Goal: Information Seeking & Learning: Learn about a topic

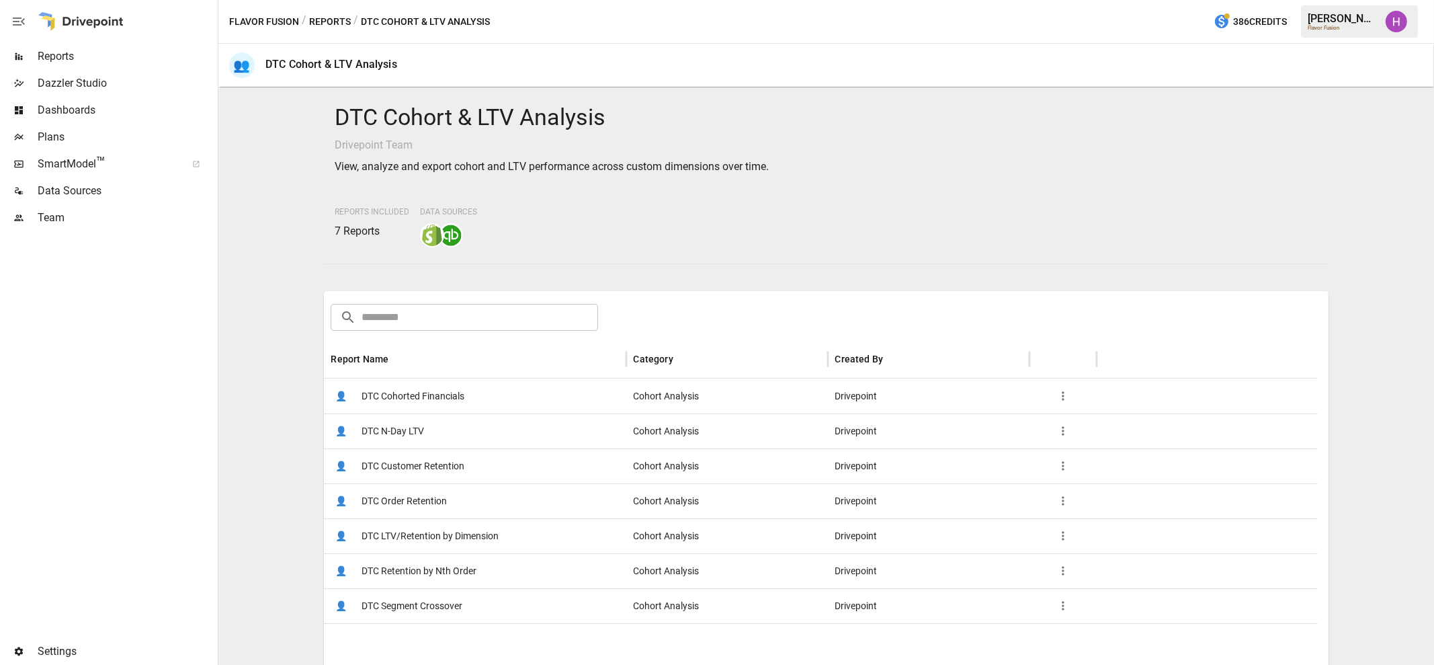
click at [319, 22] on button "Reports" at bounding box center [330, 21] width 42 height 17
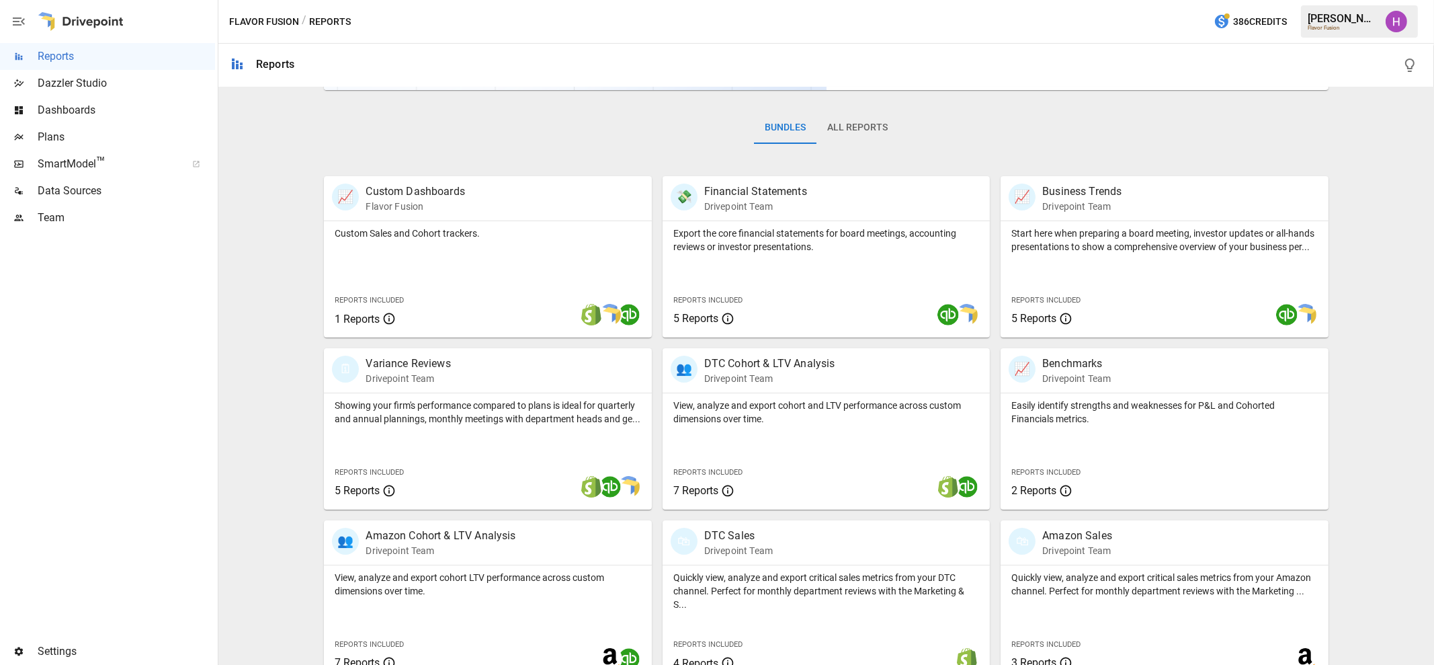
scroll to position [376, 0]
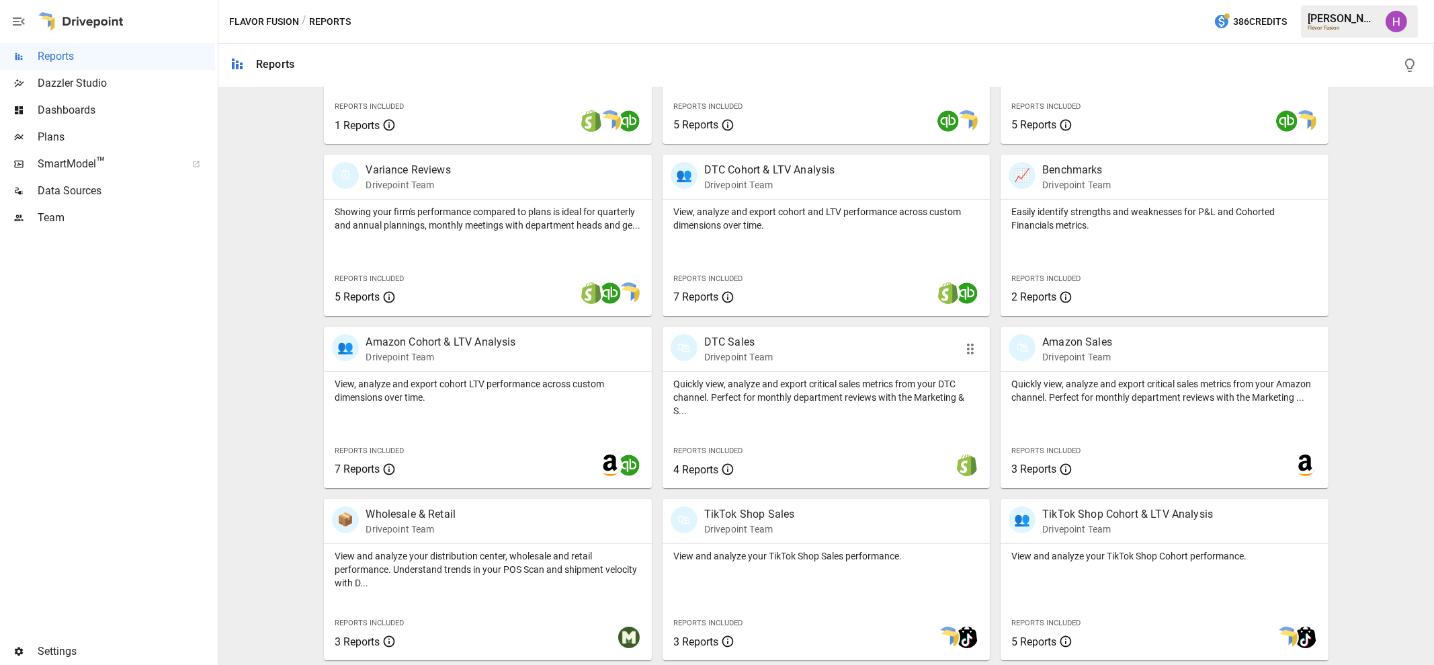
click at [743, 351] on p "Drivepoint Team" at bounding box center [738, 356] width 69 height 13
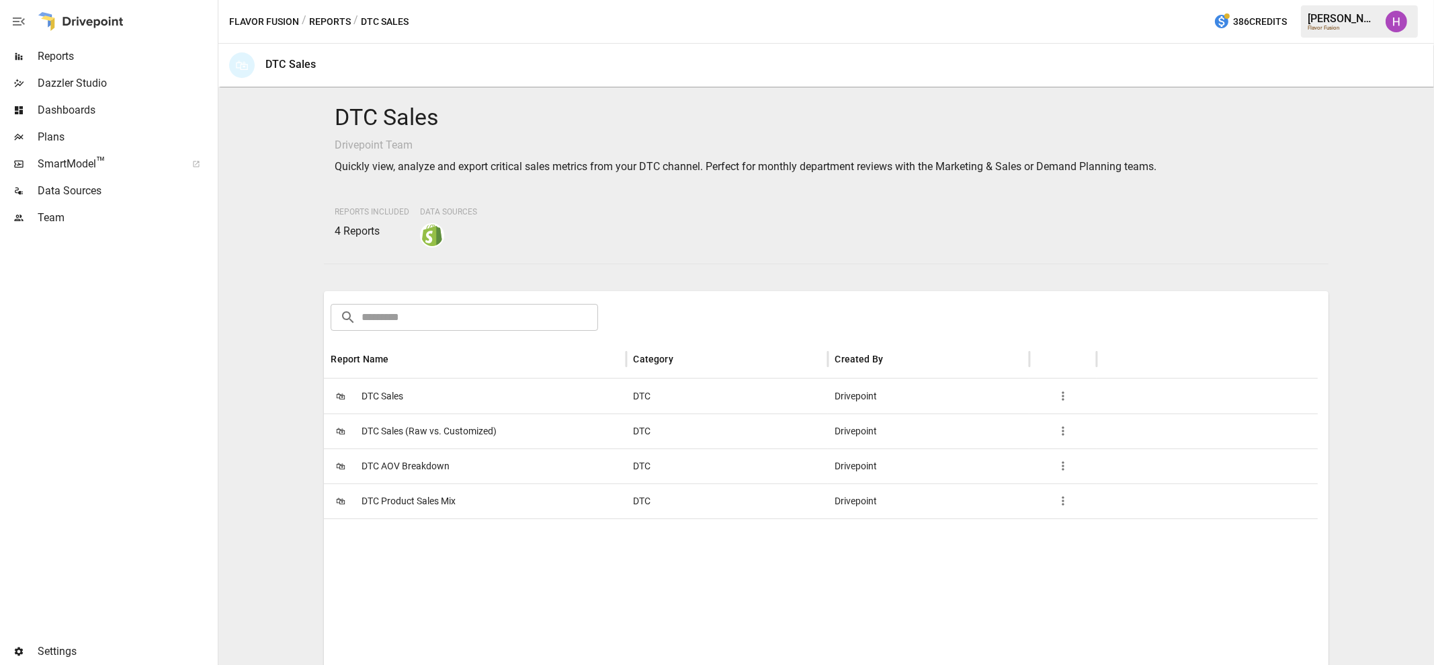
click at [341, 22] on button "Reports" at bounding box center [330, 21] width 42 height 17
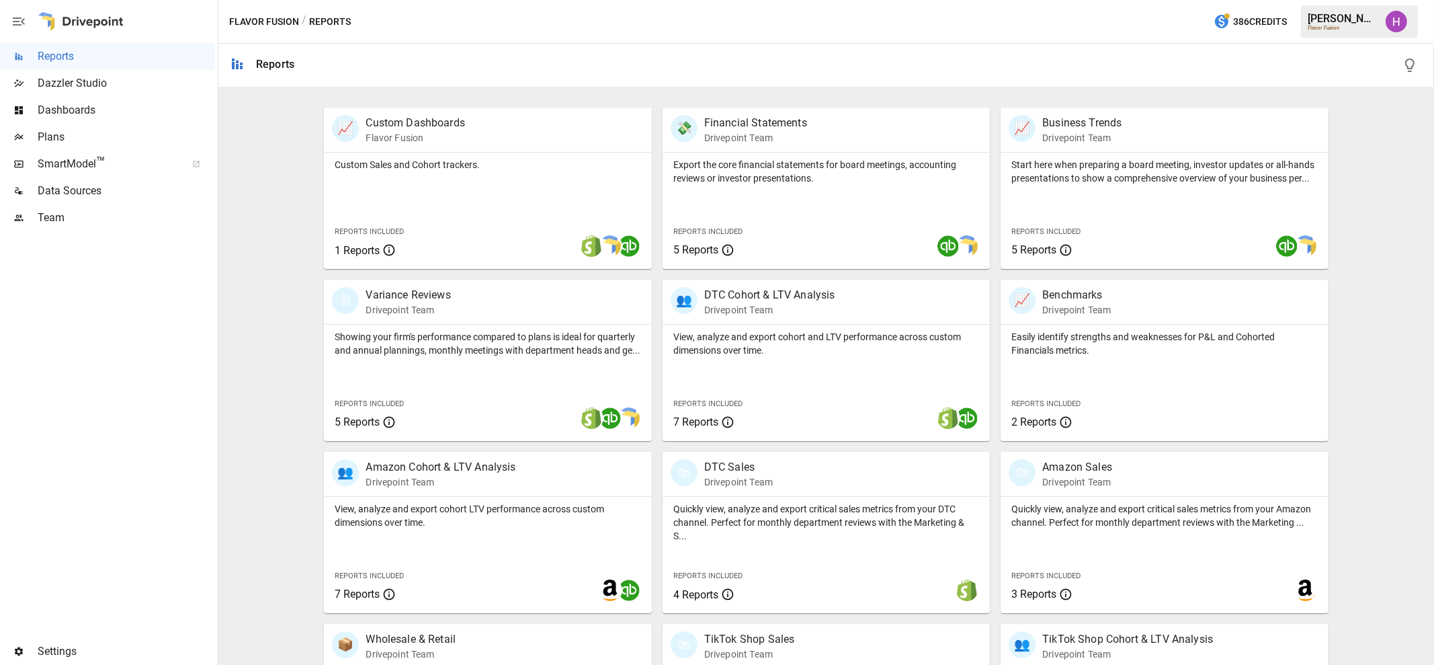
scroll to position [252, 0]
click at [1070, 114] on p "Business Trends" at bounding box center [1081, 122] width 79 height 16
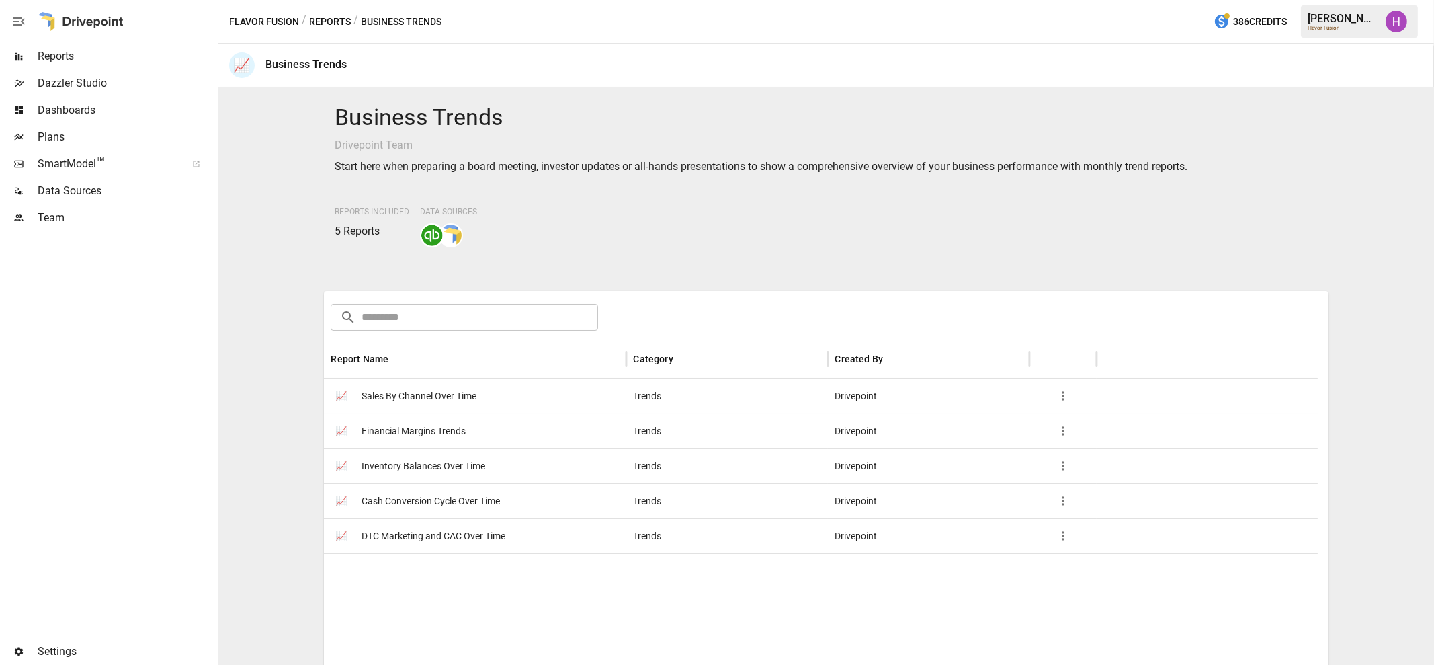
click at [338, 18] on button "Reports" at bounding box center [330, 21] width 42 height 17
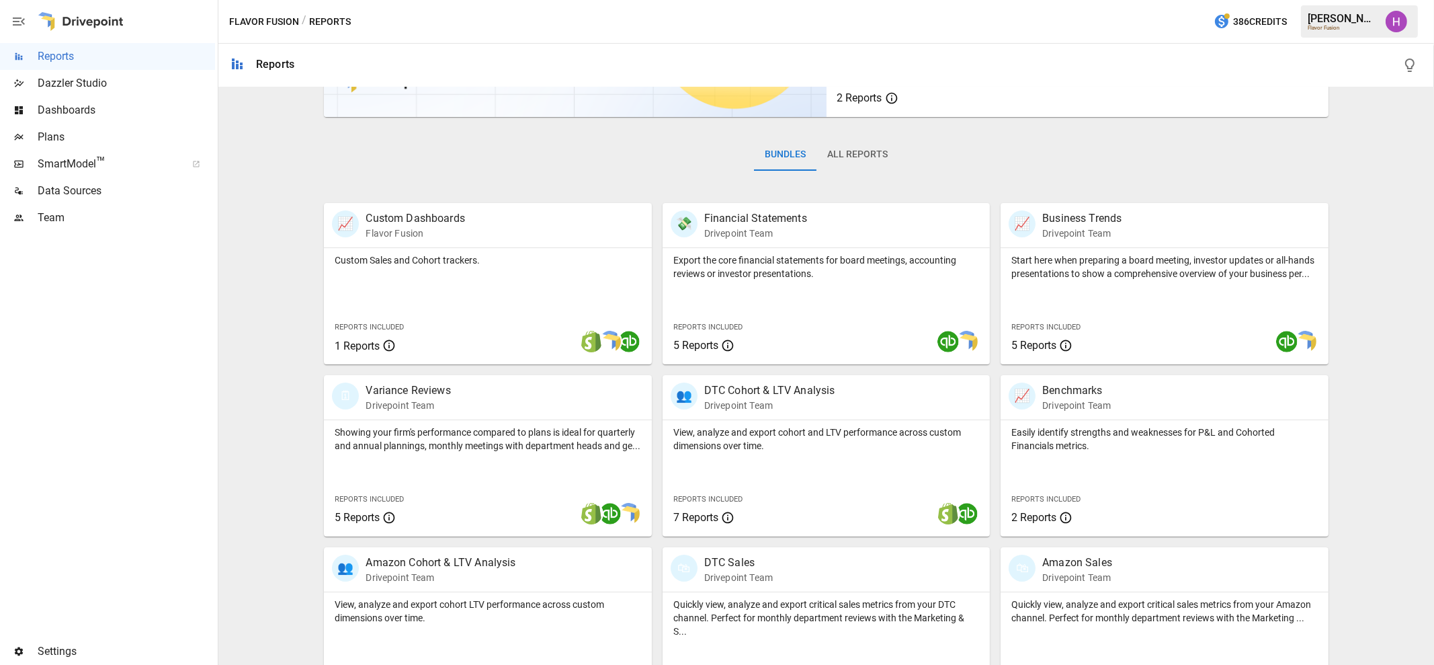
scroll to position [167, 0]
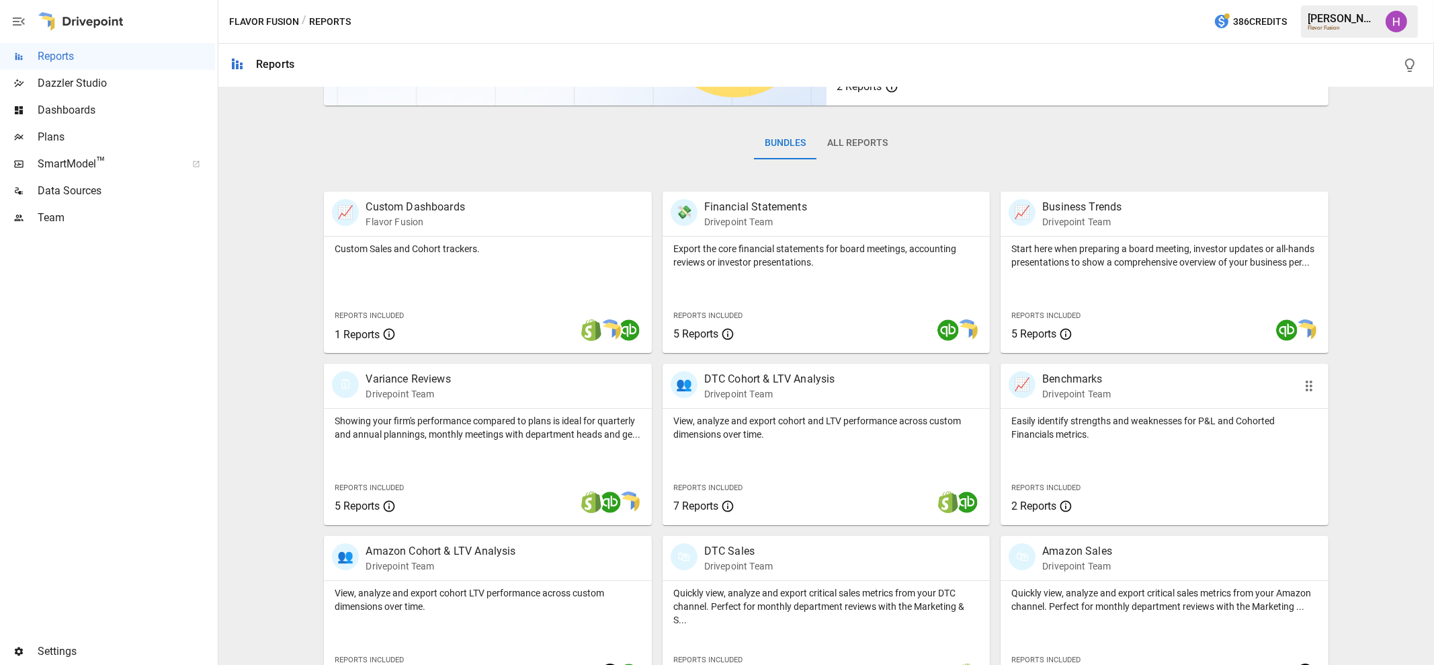
click at [1120, 408] on div at bounding box center [1164, 408] width 327 height 1
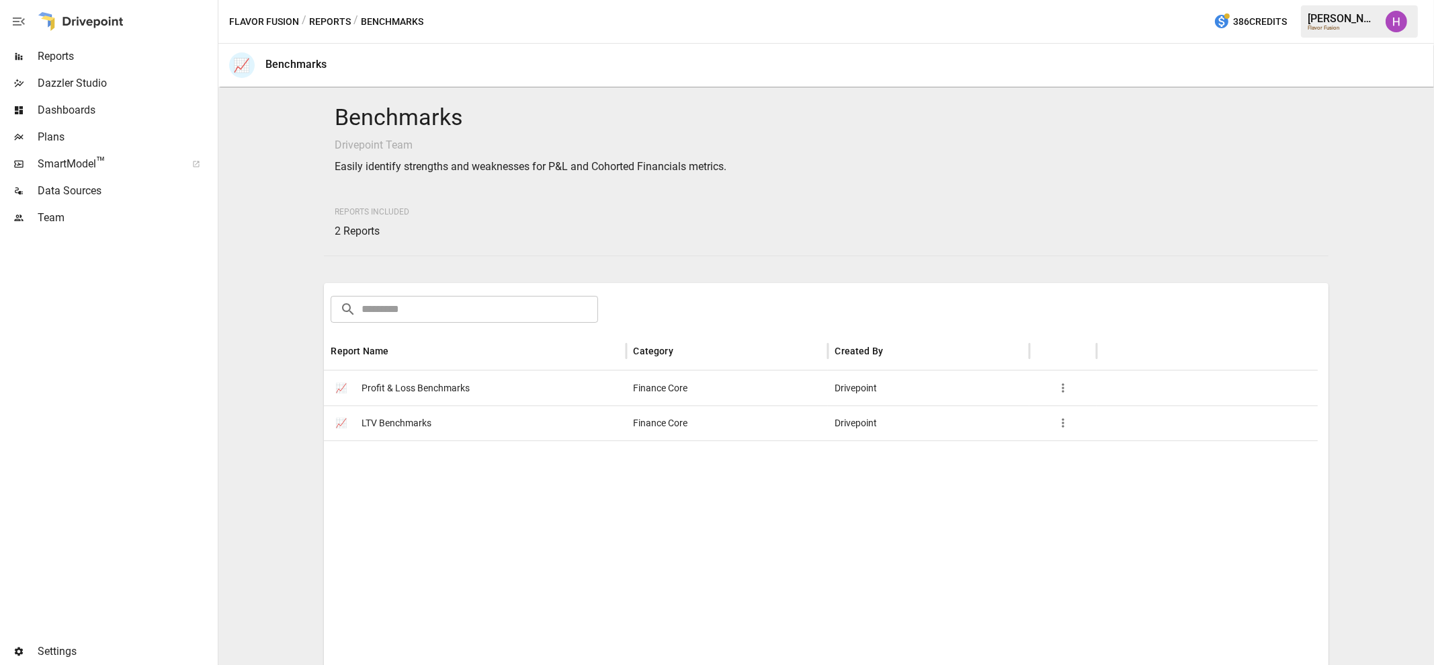
click at [331, 20] on button "Reports" at bounding box center [330, 21] width 42 height 17
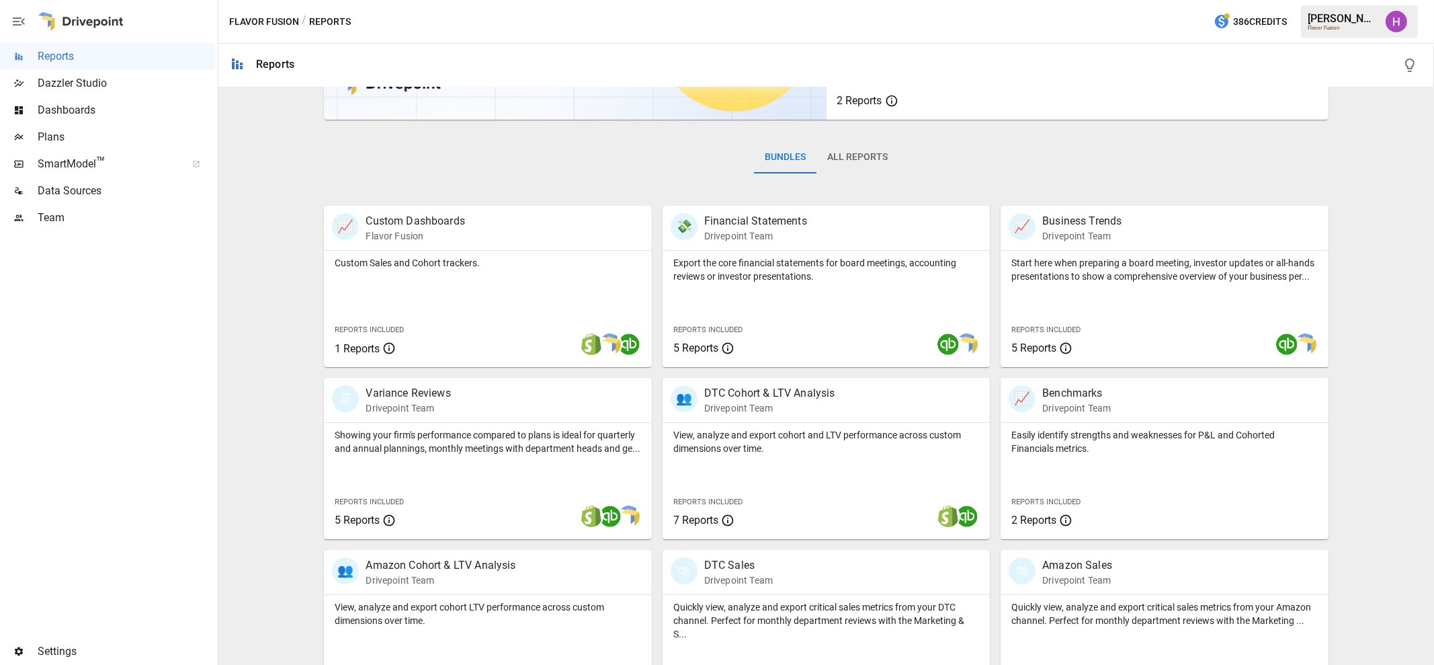
scroll to position [167, 0]
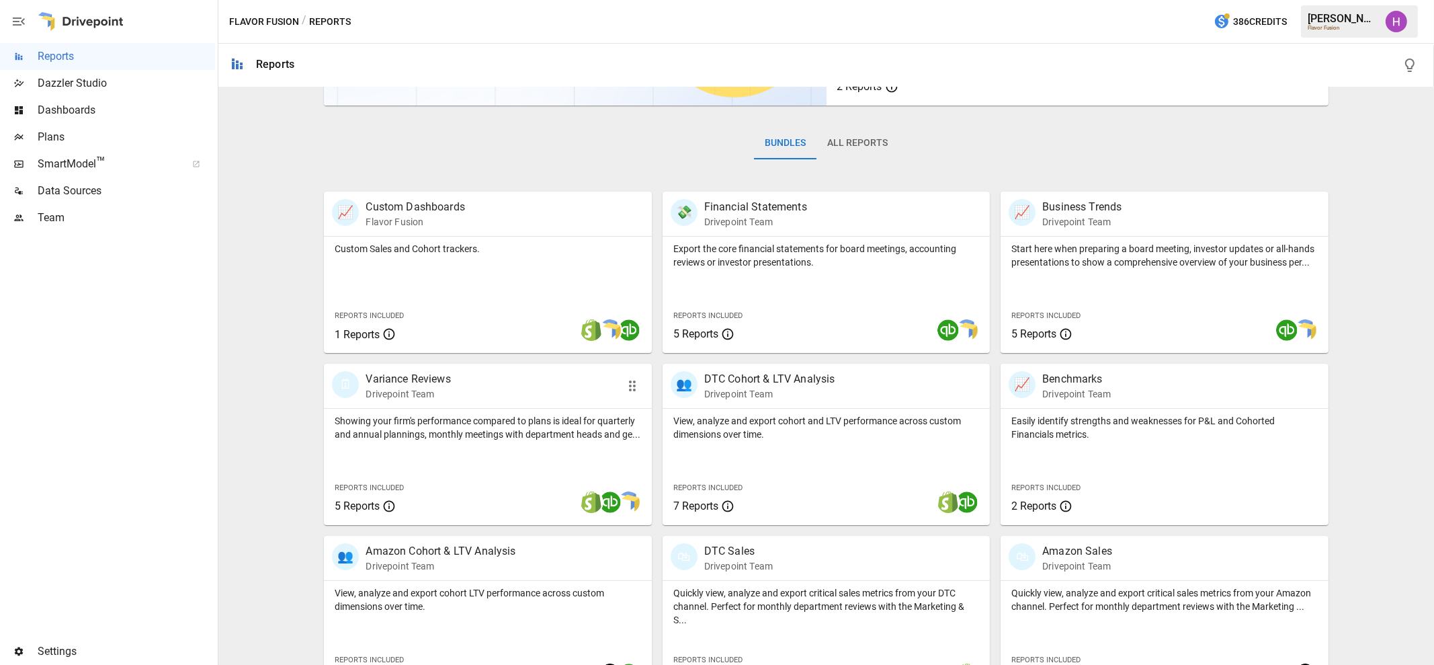
click at [431, 376] on p "Variance Reviews" at bounding box center [408, 379] width 85 height 16
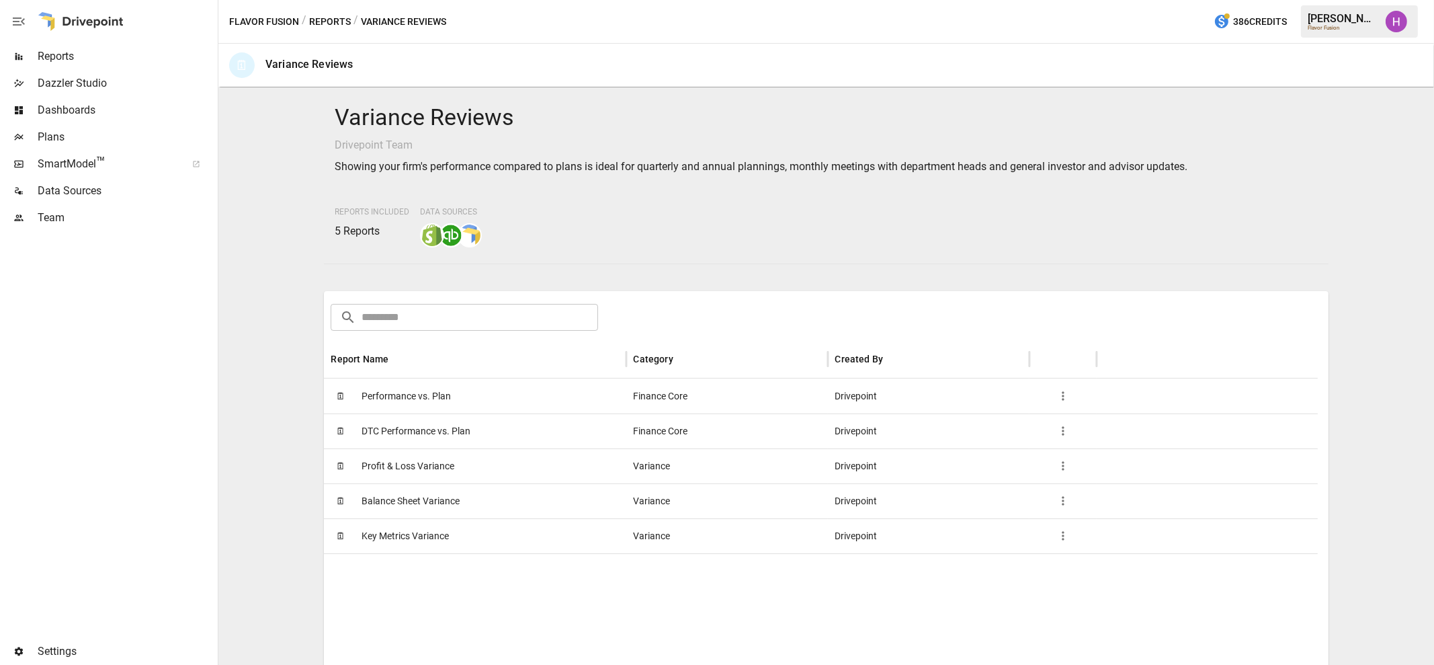
click at [417, 401] on span "Performance vs. Plan" at bounding box center [406, 396] width 89 height 34
